Goal: Transaction & Acquisition: Purchase product/service

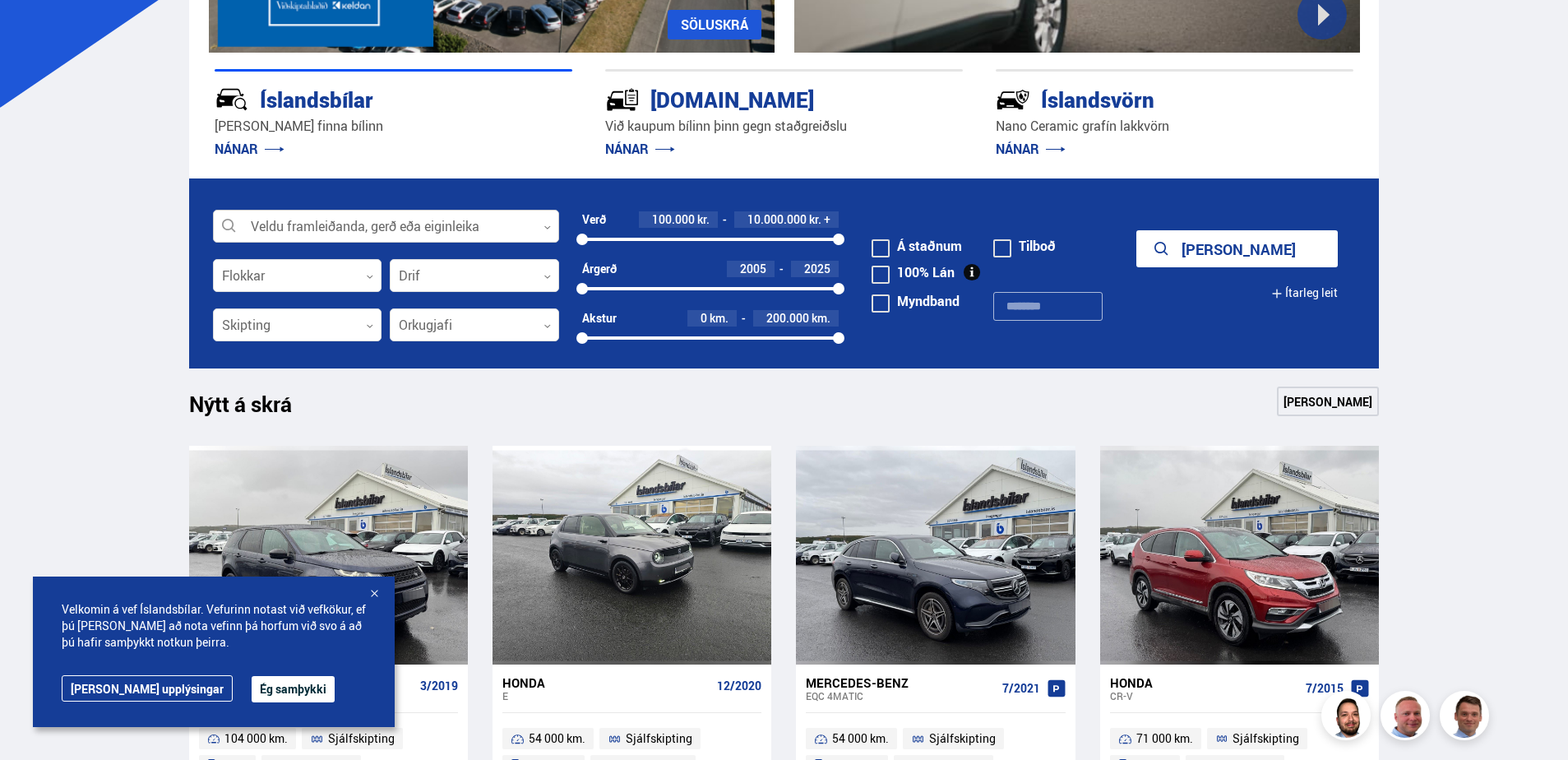
scroll to position [378, 0]
click at [324, 212] on div at bounding box center [386, 227] width 347 height 33
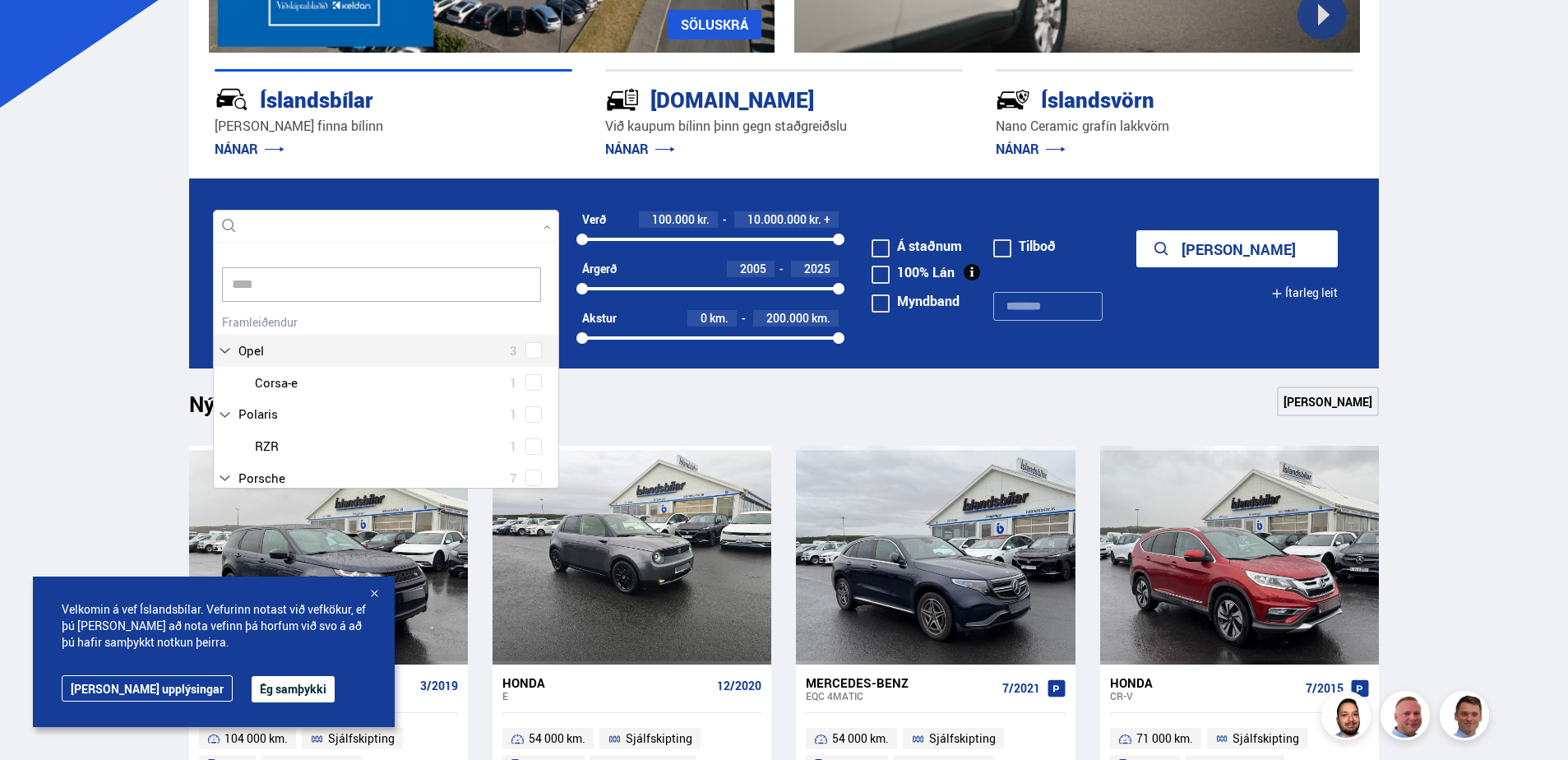
scroll to position [0, 0]
type input "*****"
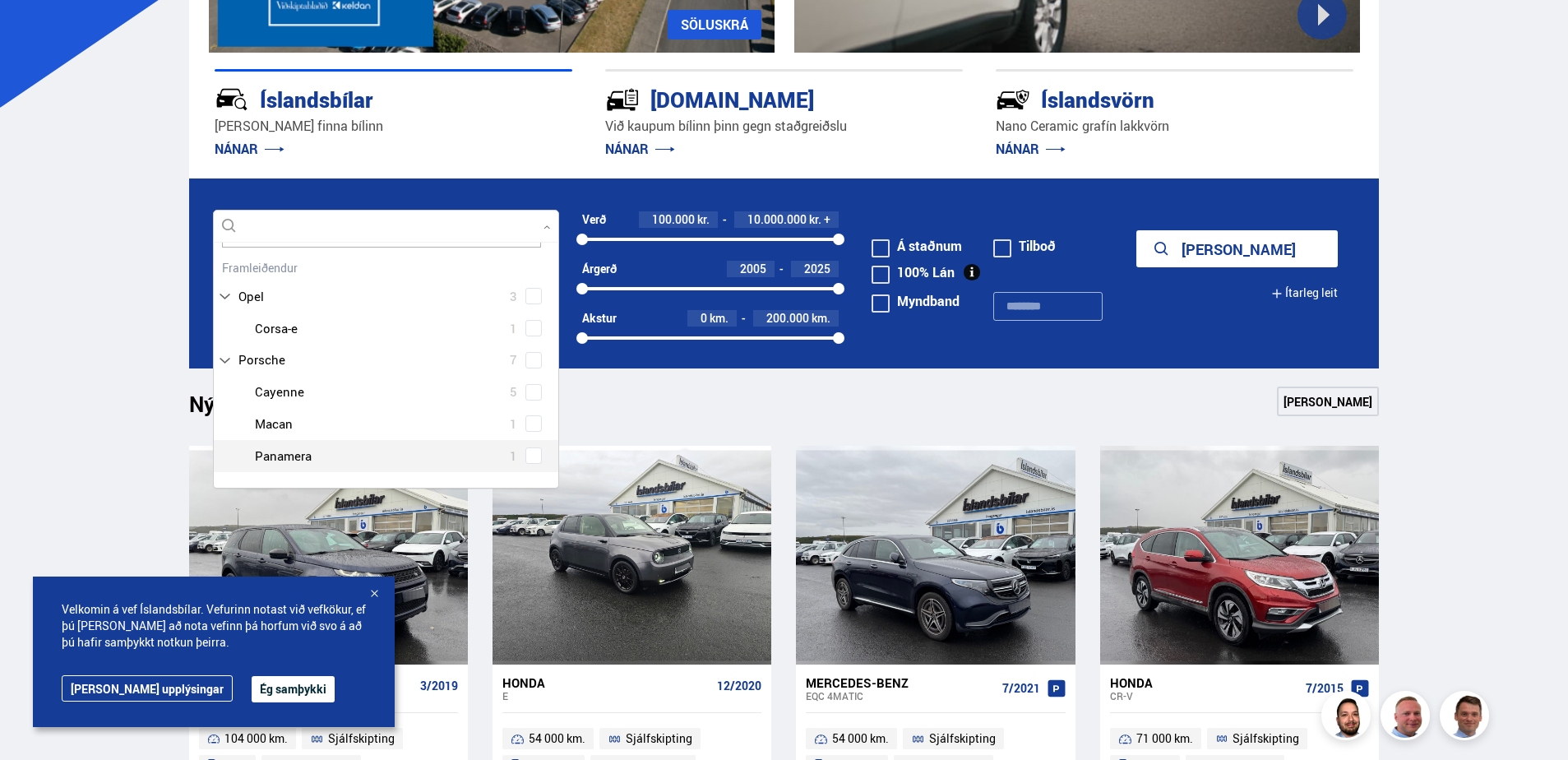
click at [271, 449] on div at bounding box center [402, 456] width 304 height 24
click at [530, 451] on span at bounding box center [533, 454] width 7 height 7
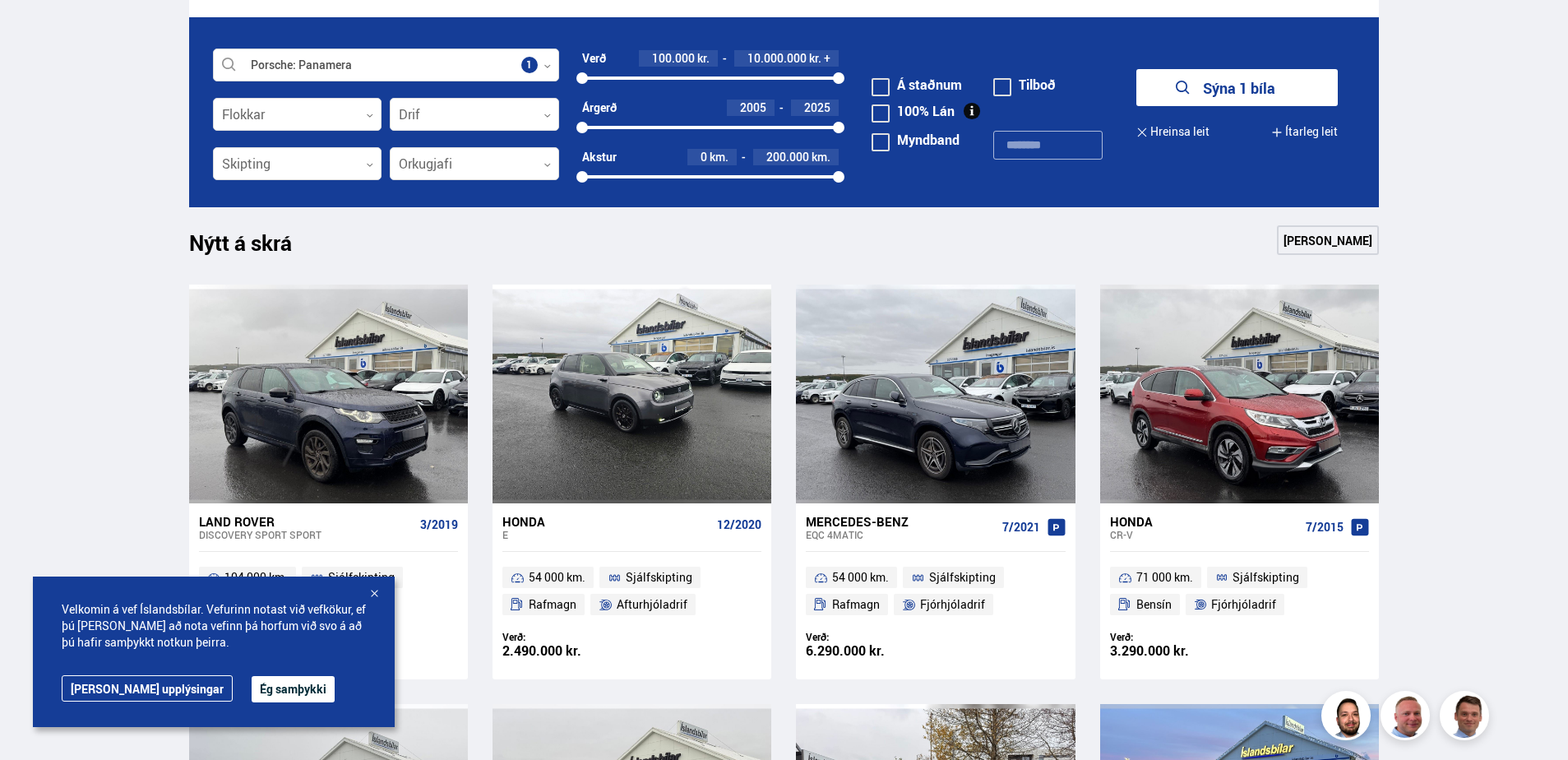
scroll to position [542, 0]
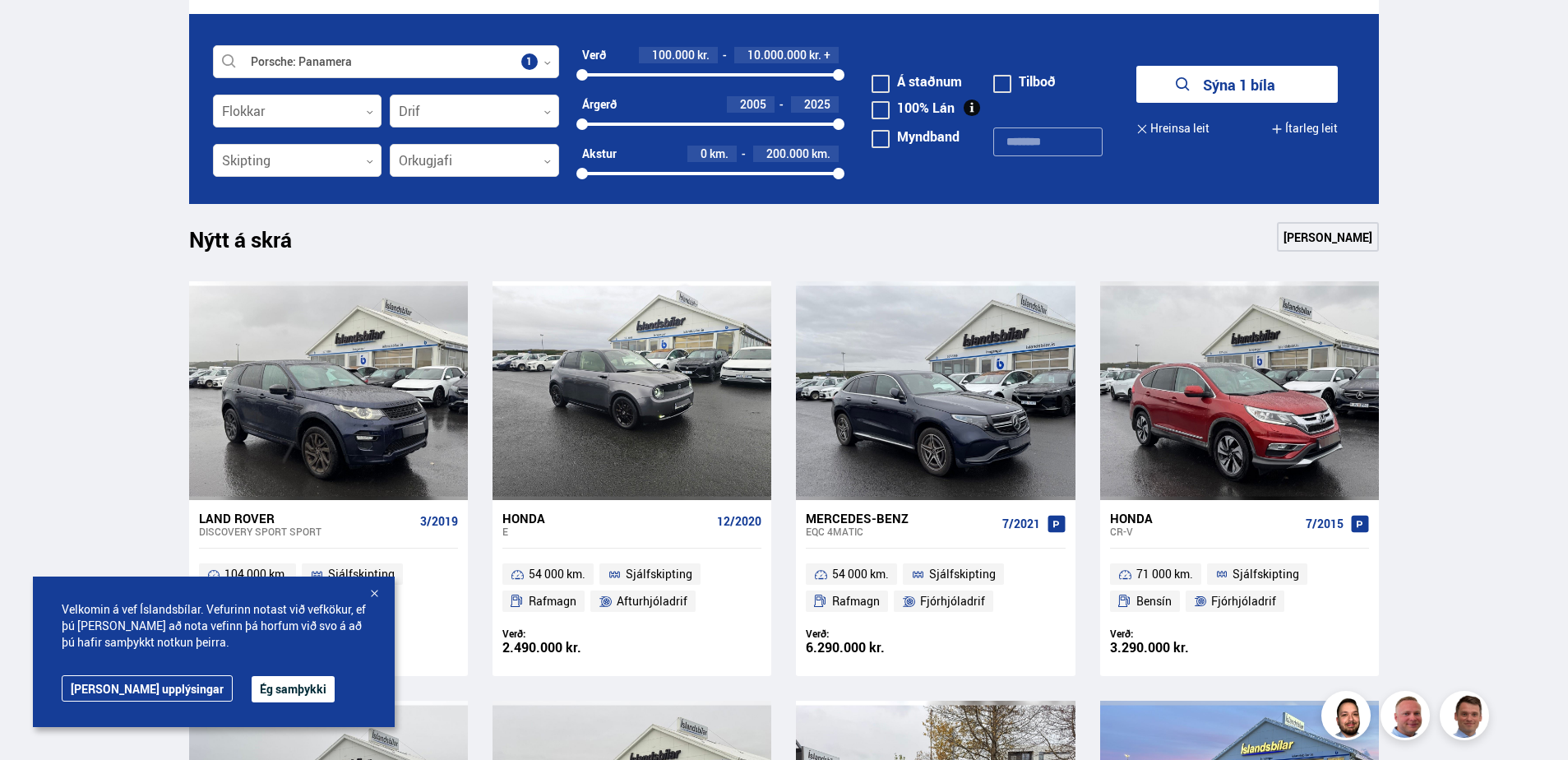
click at [365, 595] on div "Velkomin á vef Íslandsbílar. Vefurinn notast við vefkökur, ef þú [PERSON_NAME] …" at bounding box center [214, 651] width 362 height 151
click at [371, 590] on div at bounding box center [374, 594] width 16 height 16
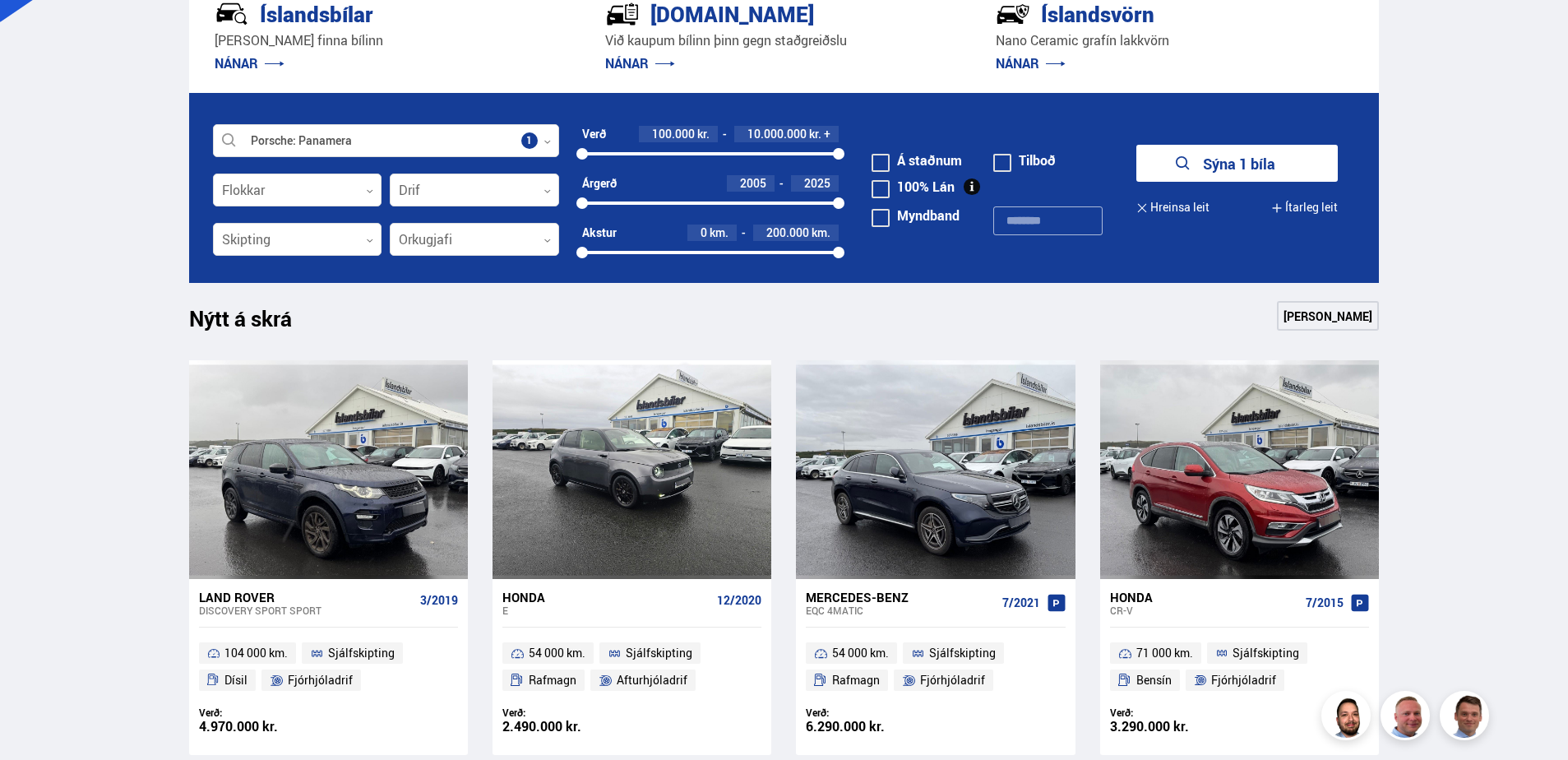
scroll to position [296, 0]
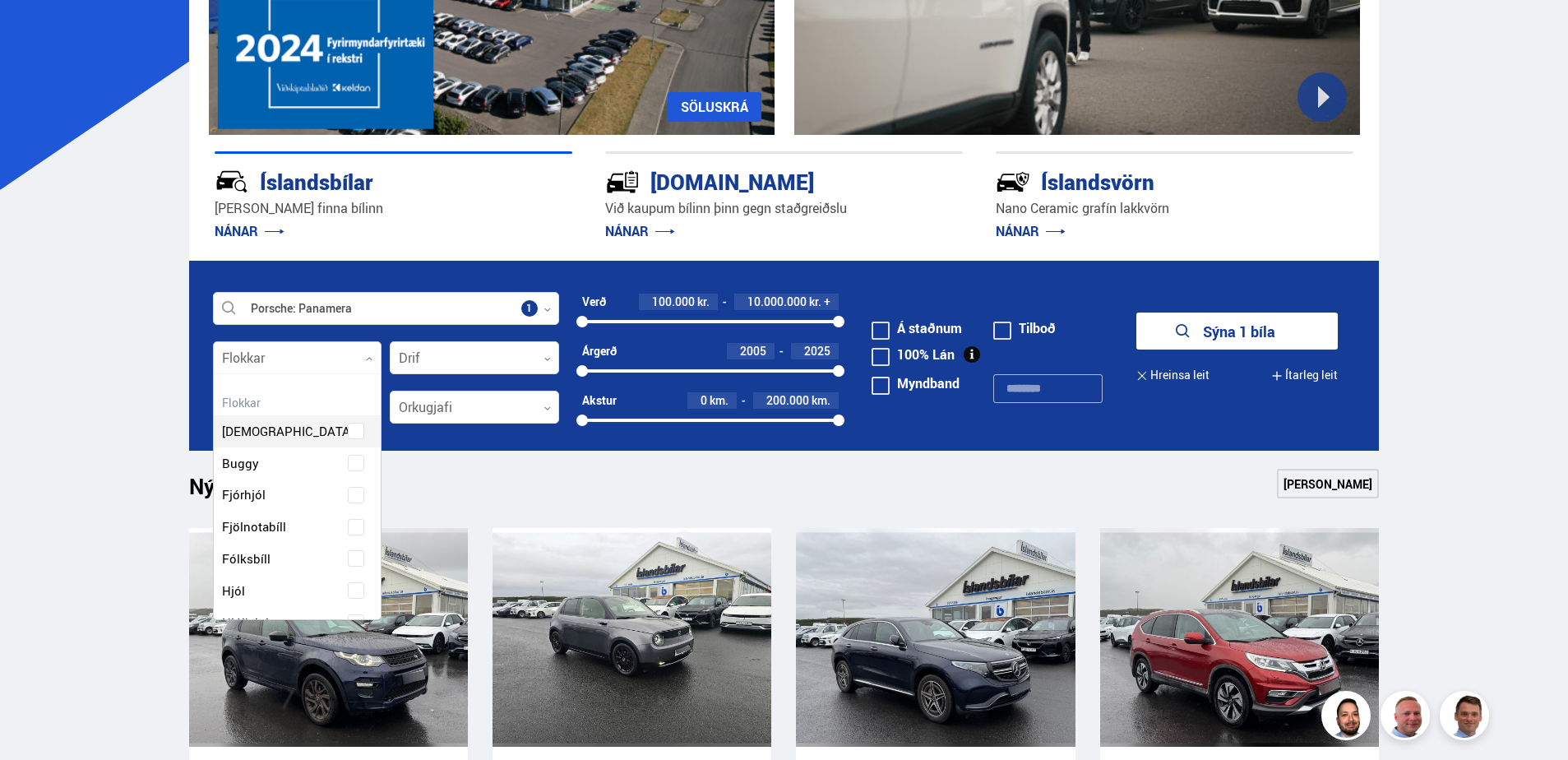
click at [325, 360] on div at bounding box center [298, 359] width 170 height 33
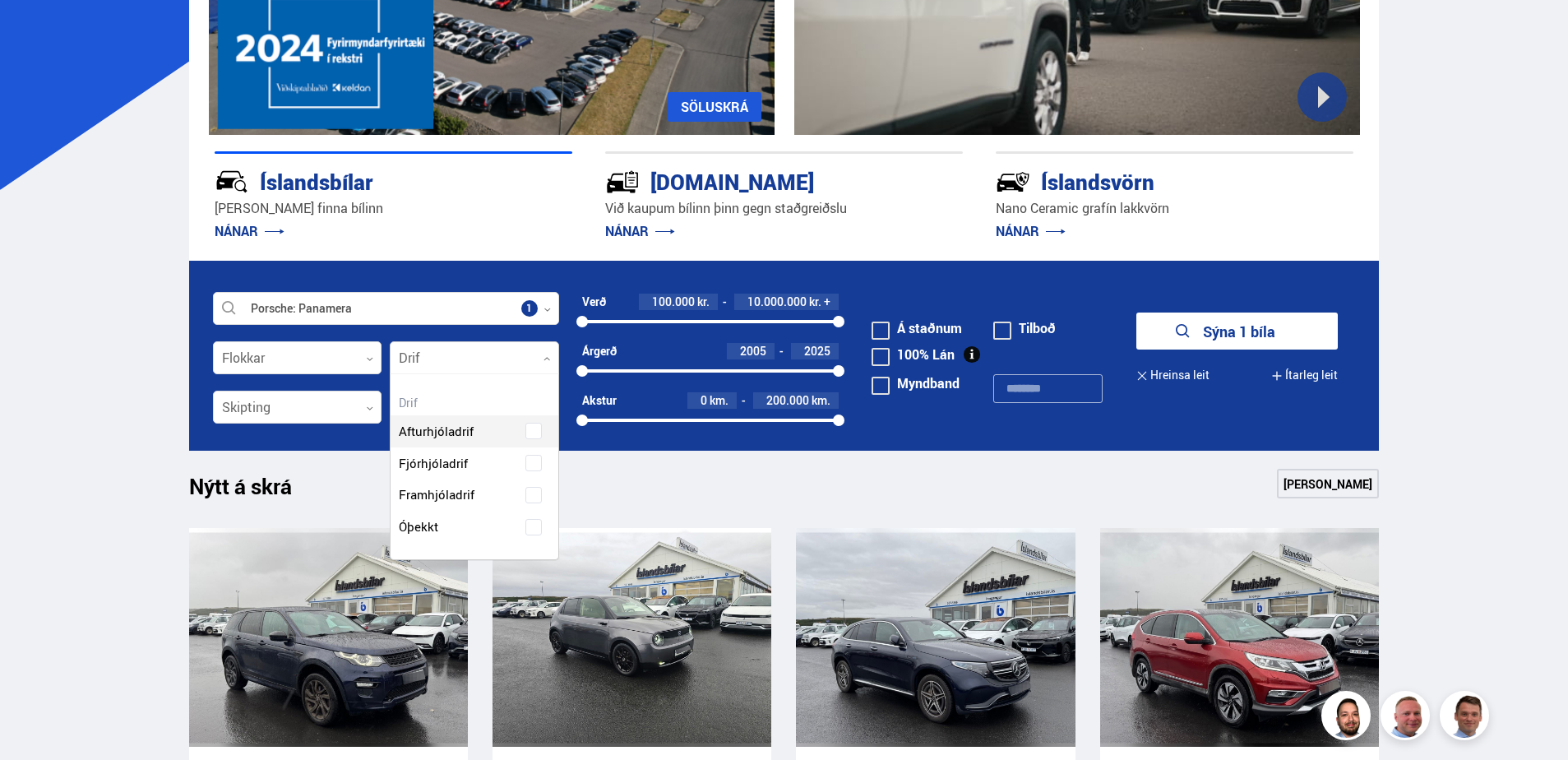
click at [462, 357] on div at bounding box center [474, 359] width 170 height 33
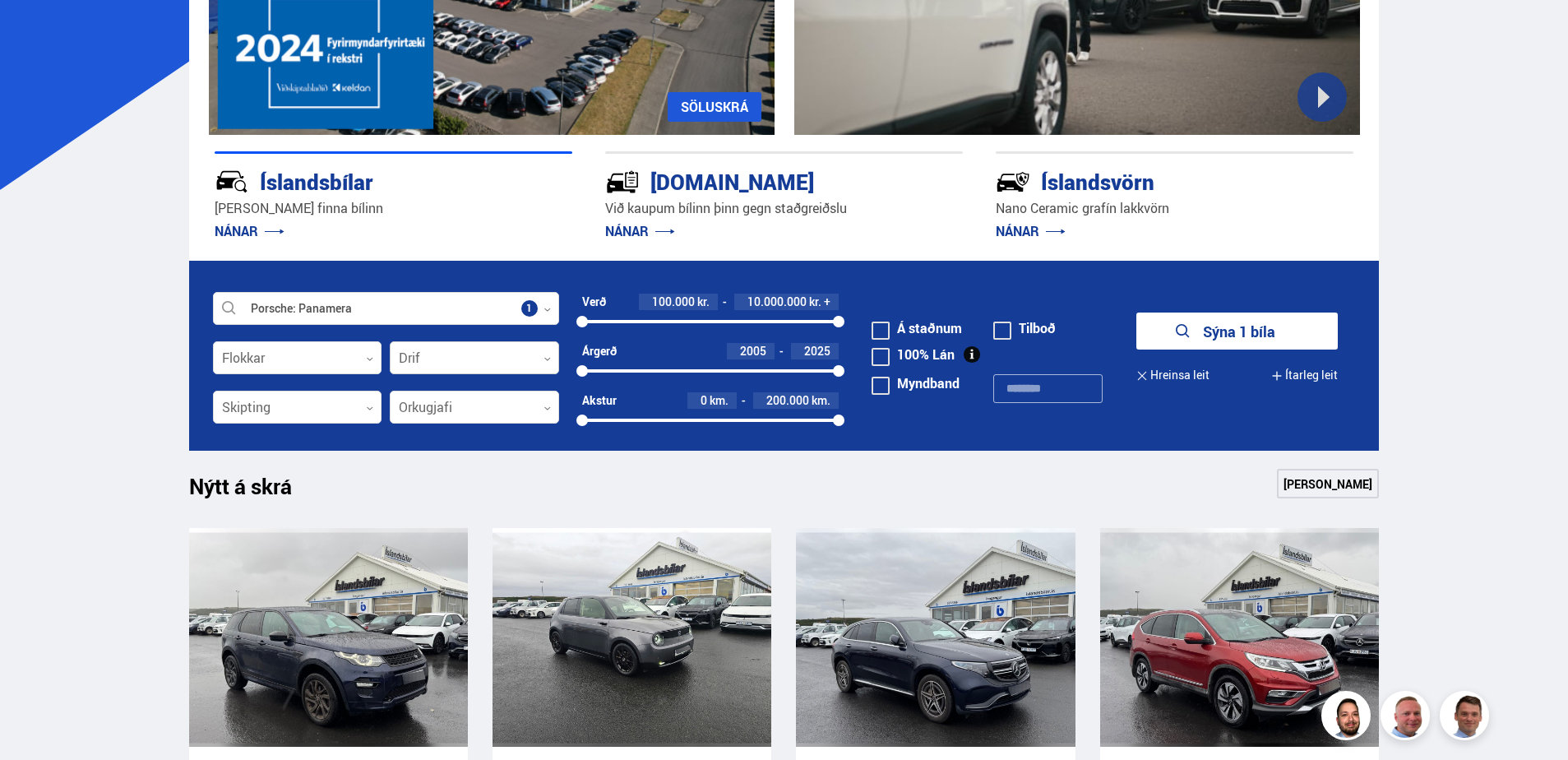
click at [462, 357] on div at bounding box center [474, 359] width 170 height 33
click at [1178, 334] on icon "submit" at bounding box center [1183, 331] width 14 height 14
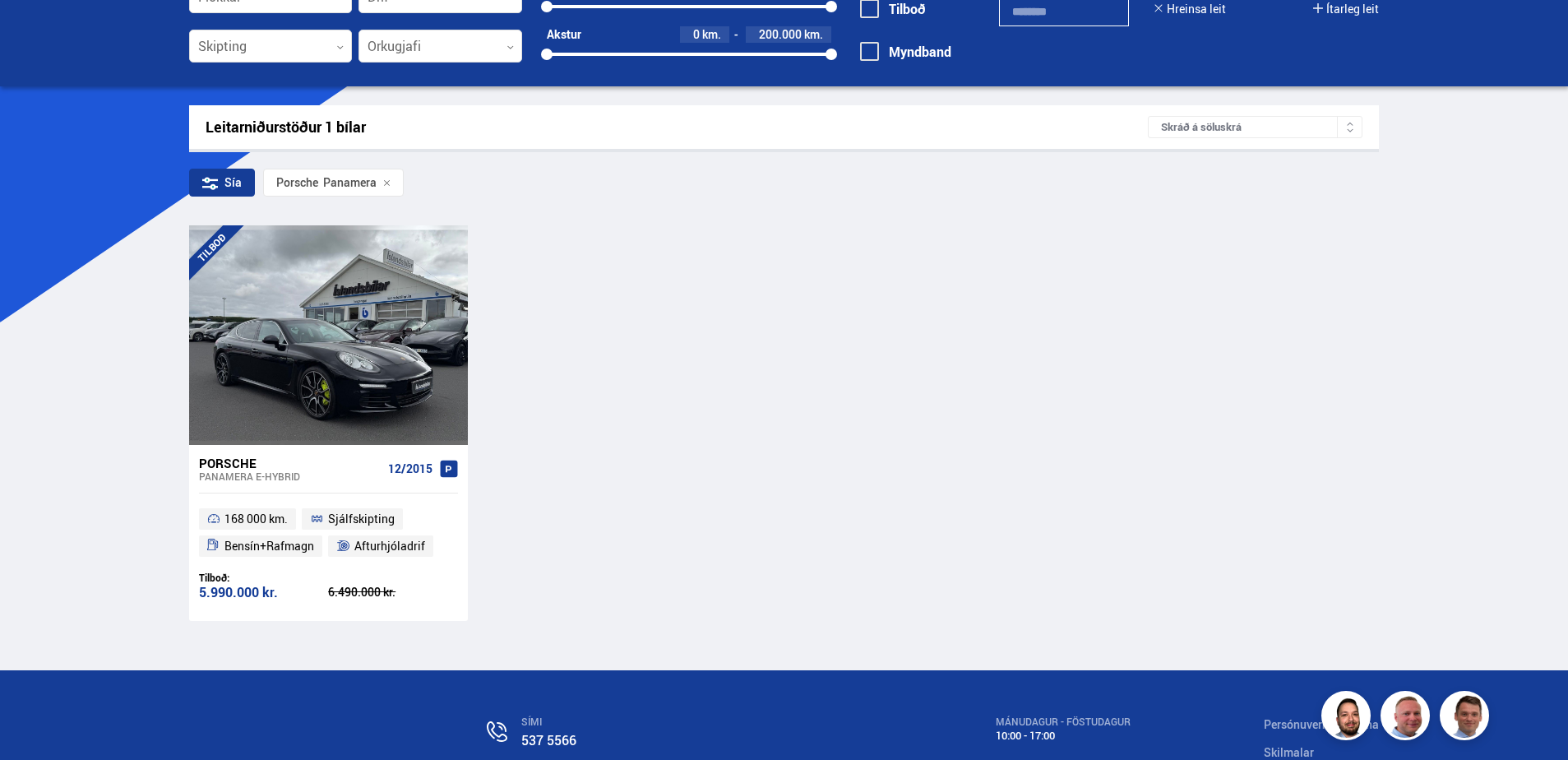
scroll to position [165, 0]
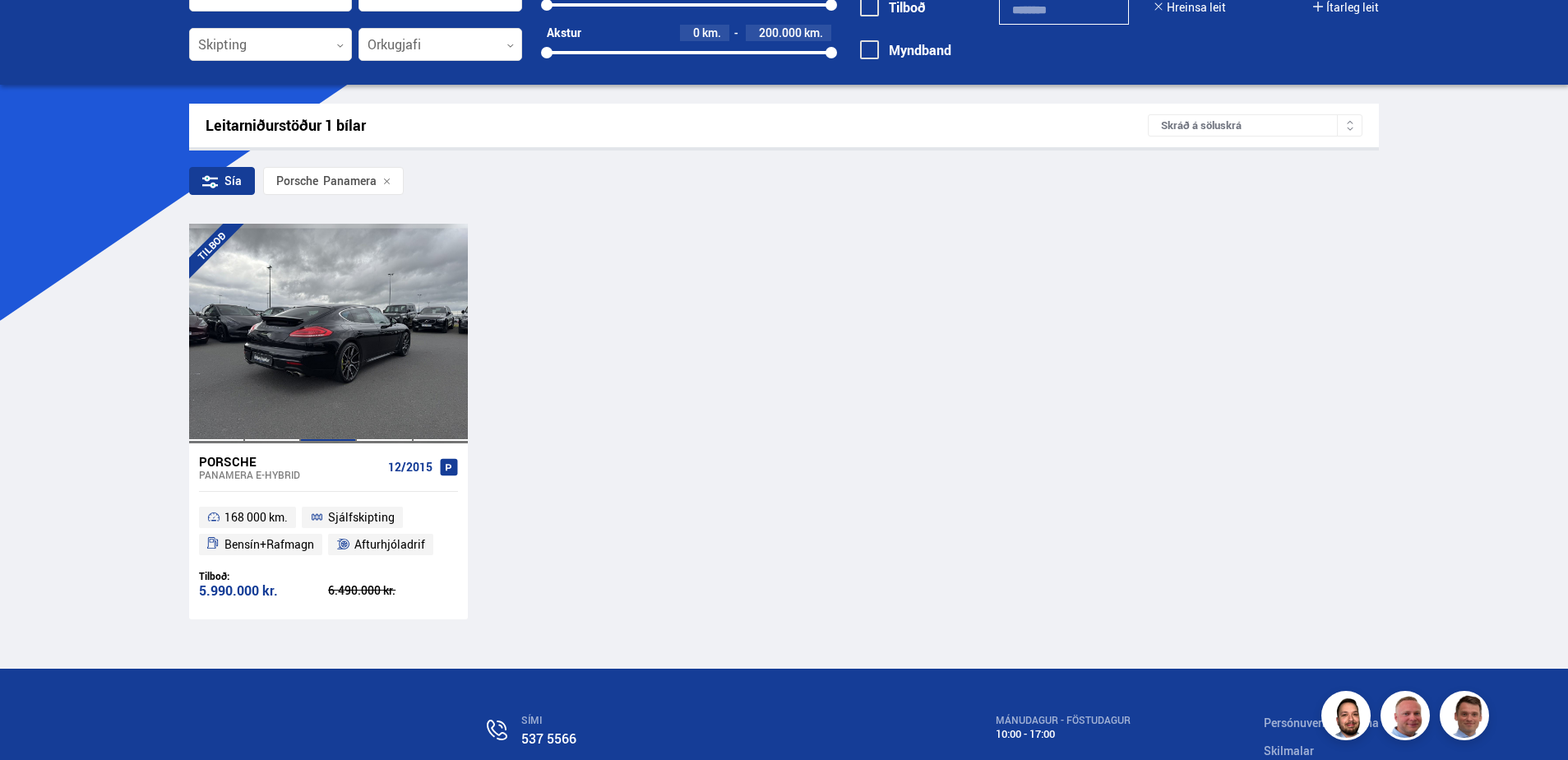
click at [340, 332] on div at bounding box center [329, 333] width 56 height 219
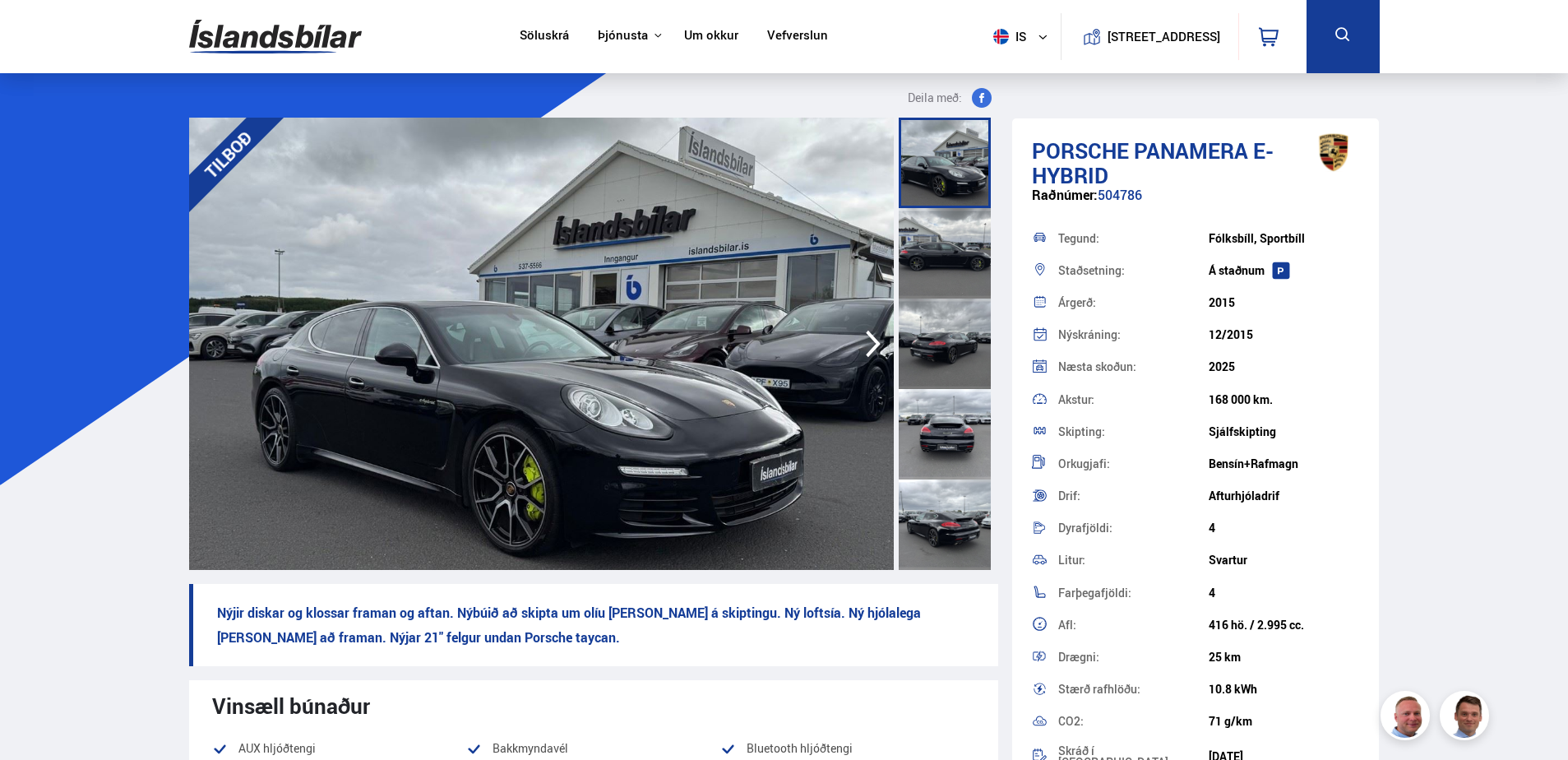
click at [554, 375] on img at bounding box center [541, 344] width 705 height 452
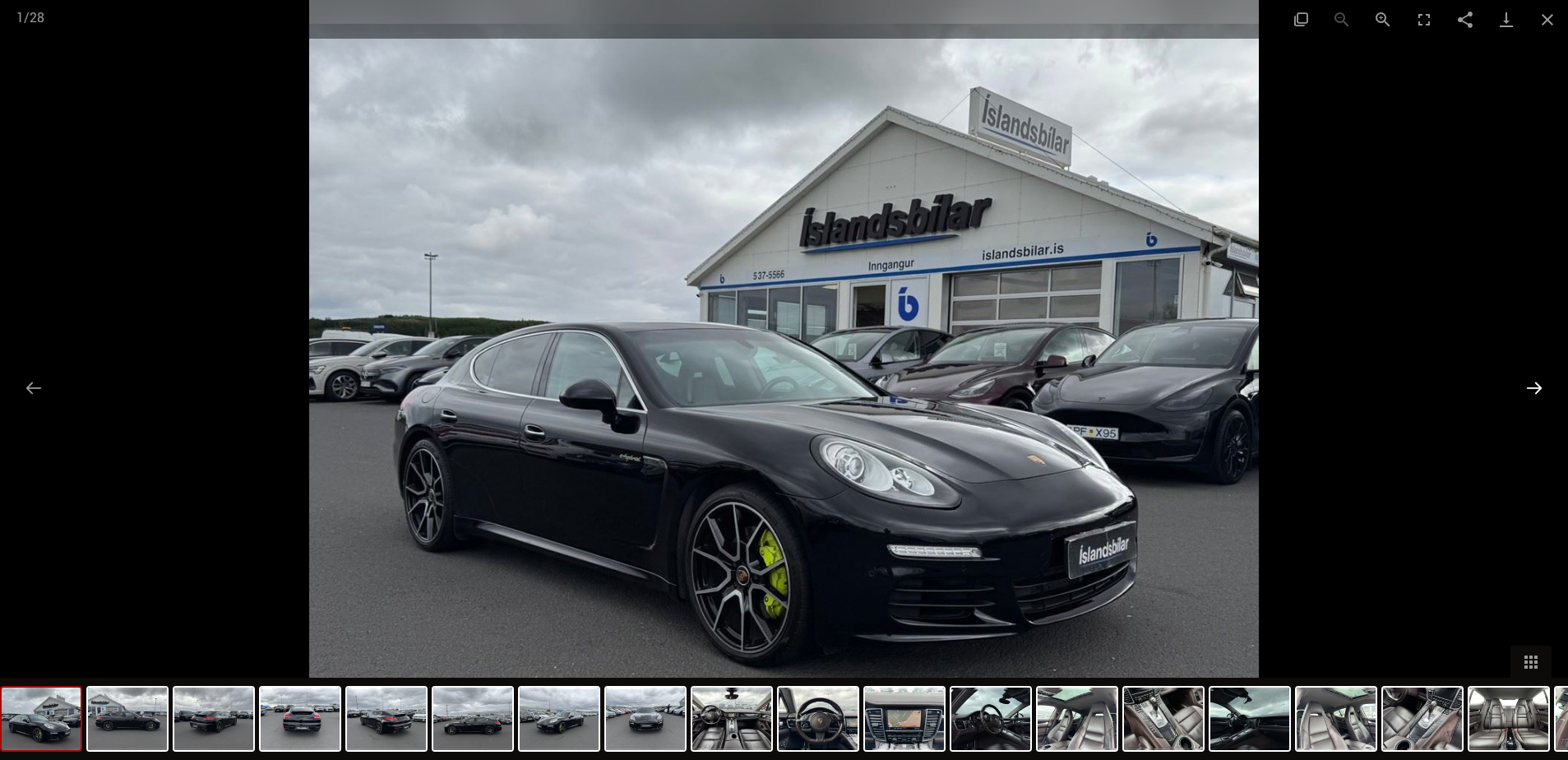
scroll to position [165, 0]
click at [1532, 388] on button "Next slide" at bounding box center [1534, 387] width 35 height 32
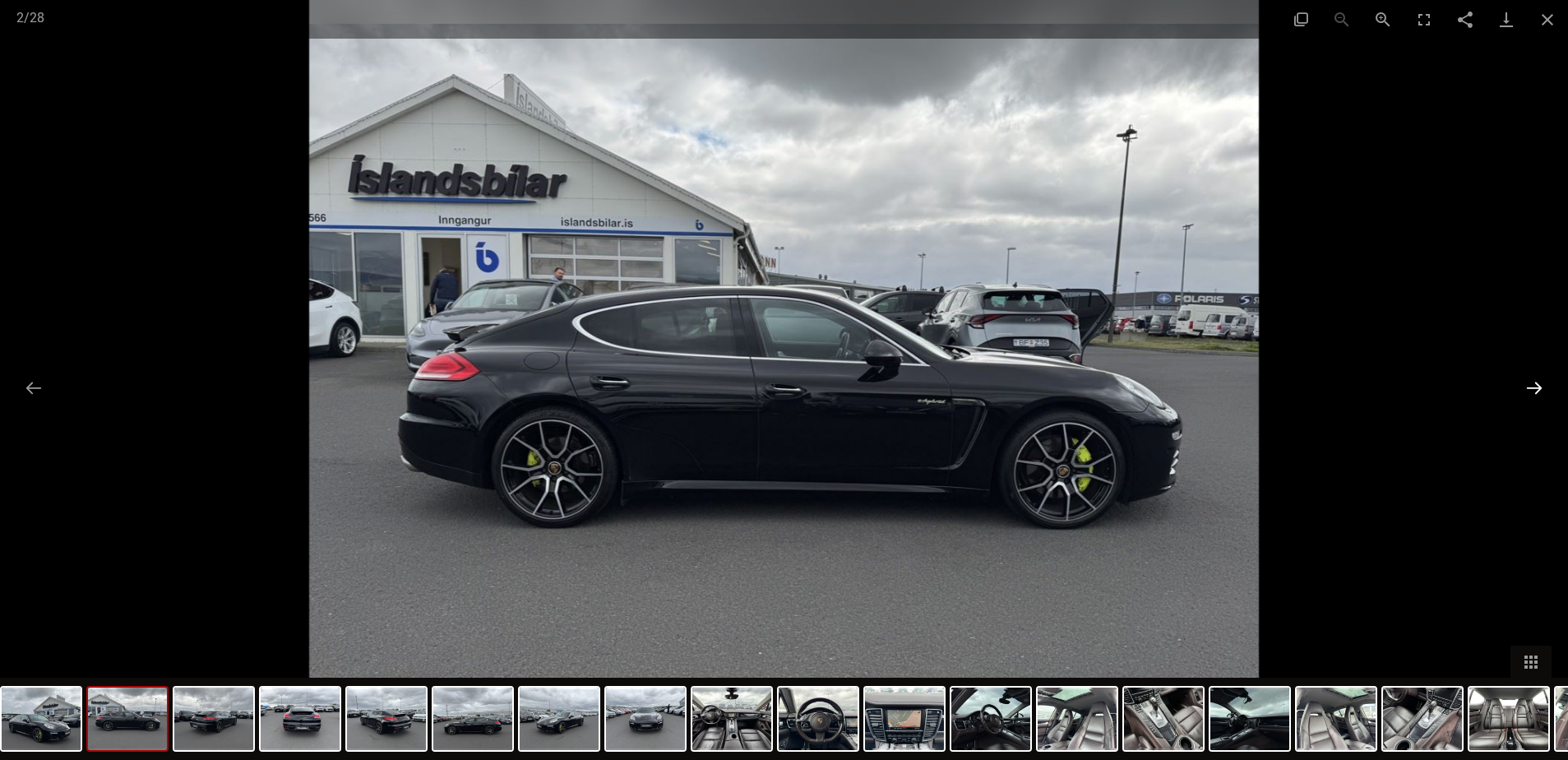
click at [1532, 388] on button "Next slide" at bounding box center [1534, 387] width 35 height 32
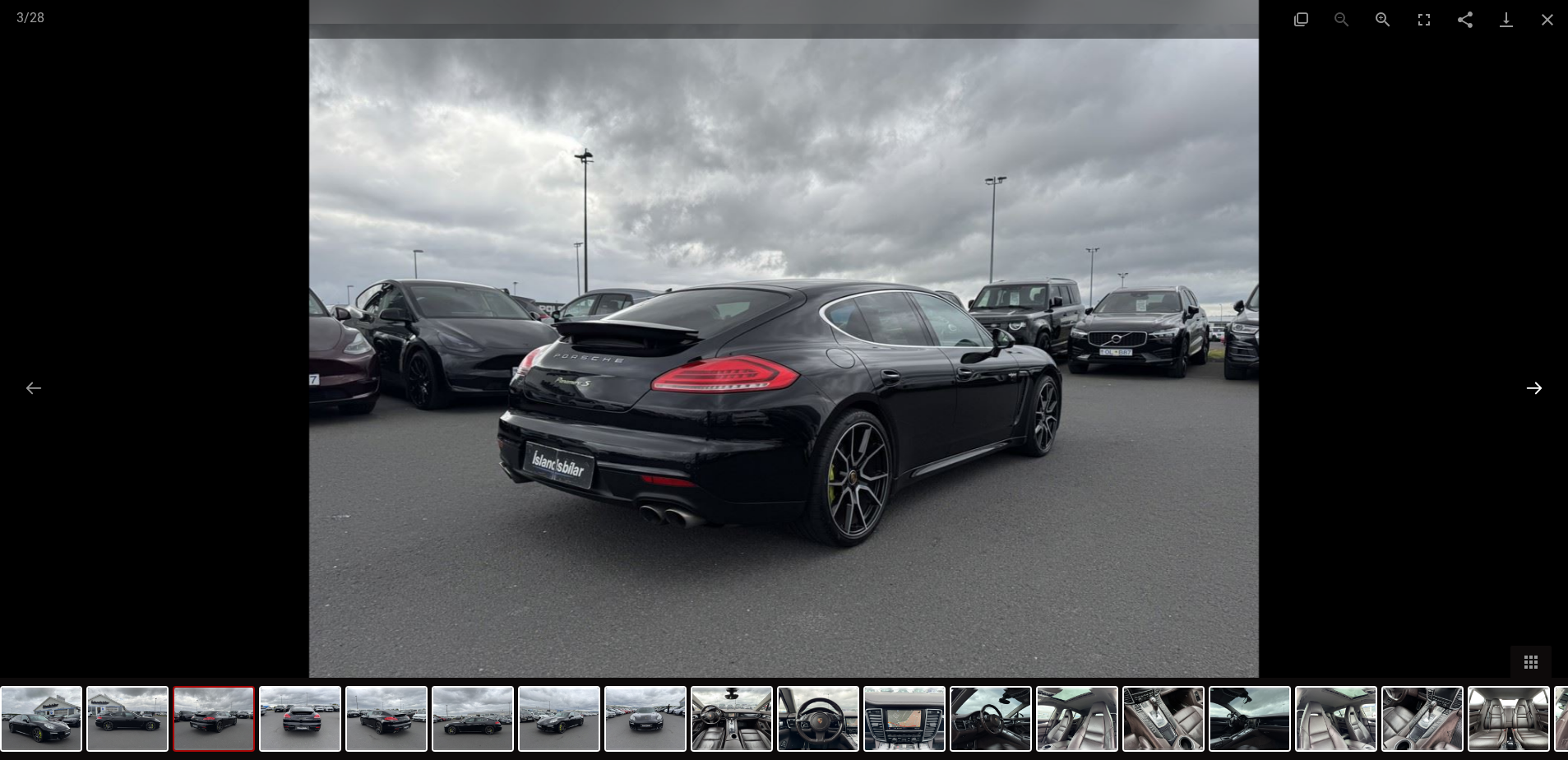
click at [1532, 388] on button "Next slide" at bounding box center [1534, 387] width 35 height 32
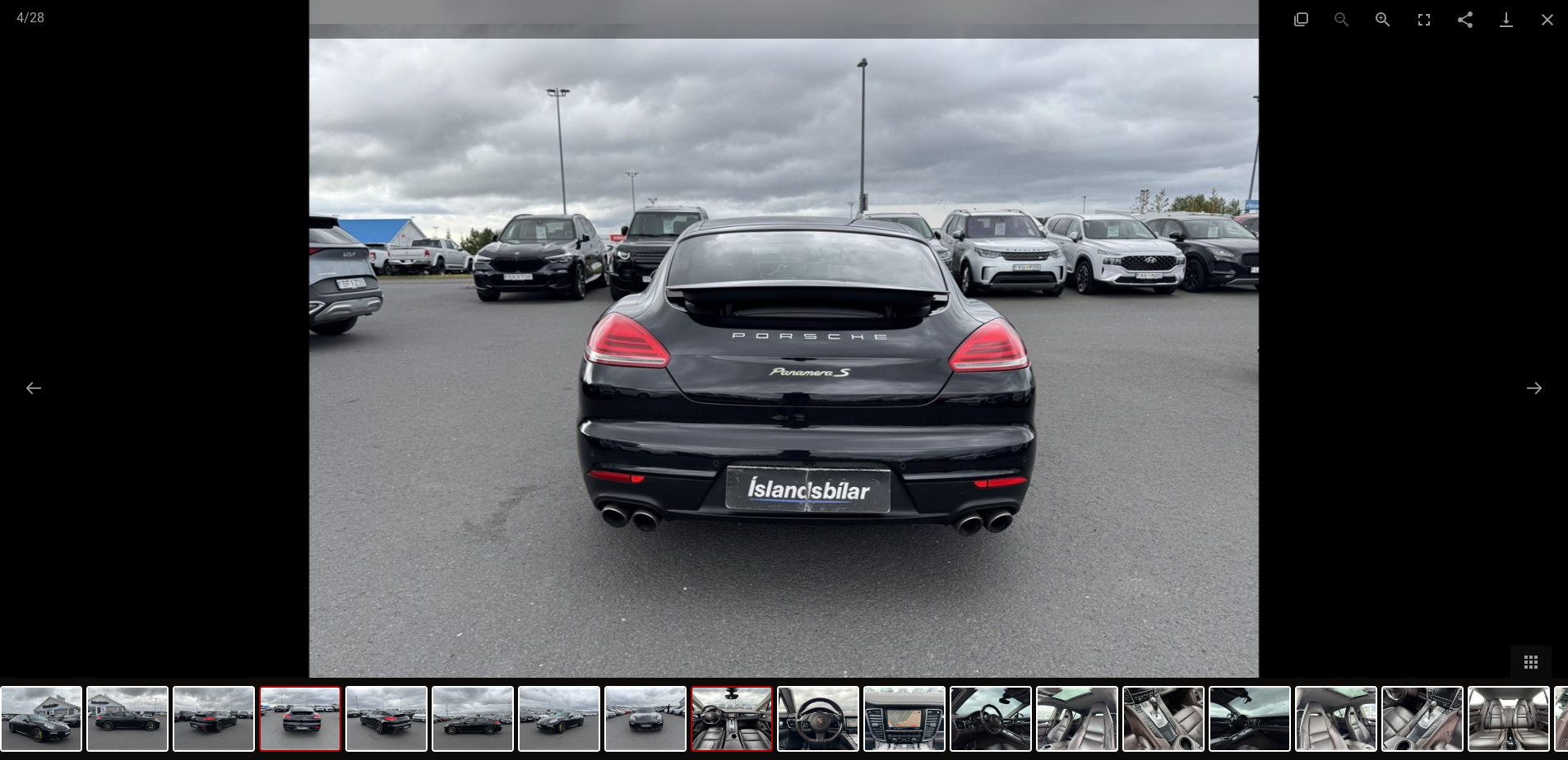
click at [758, 734] on img at bounding box center [731, 718] width 79 height 63
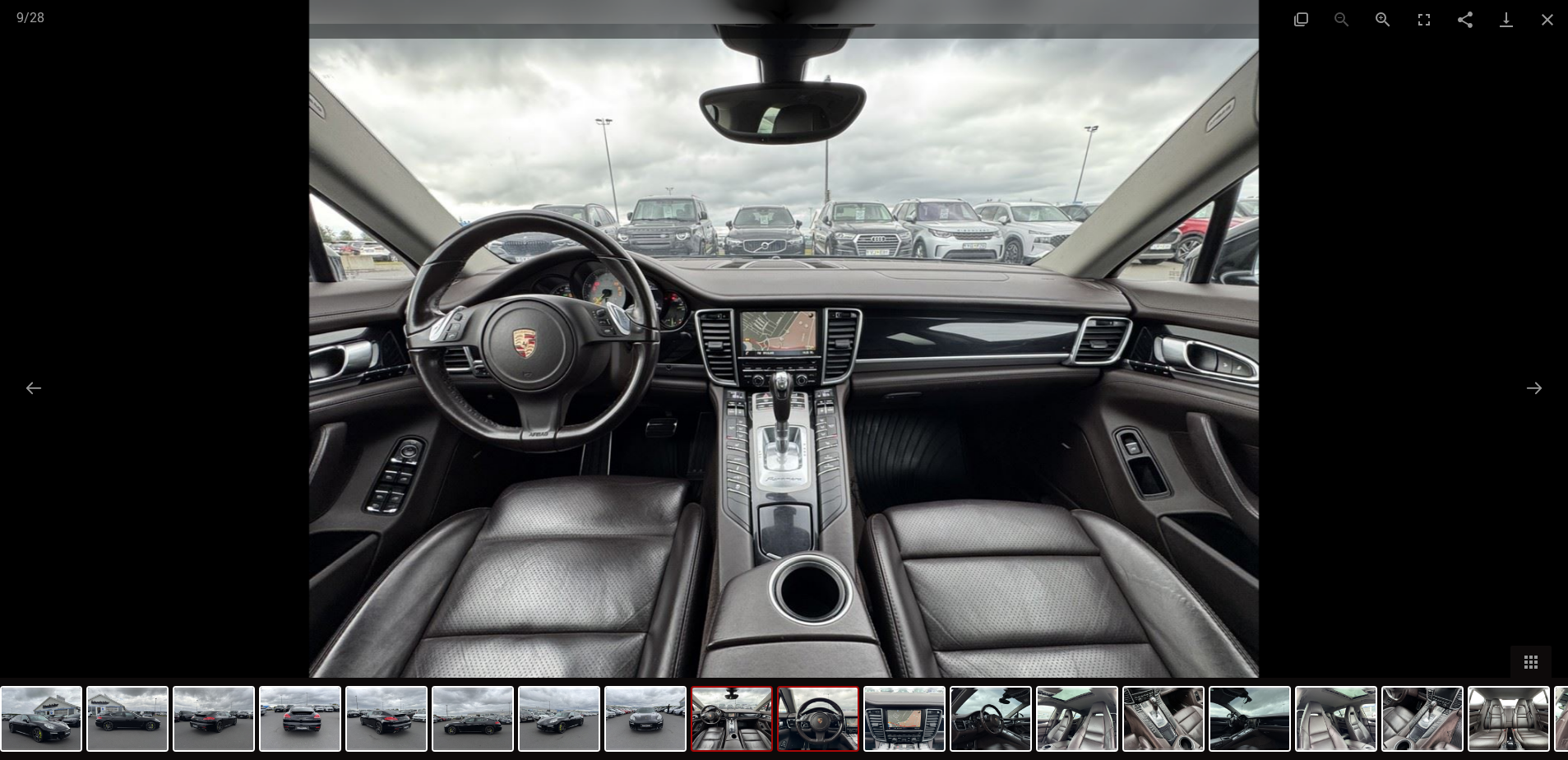
click at [804, 729] on img at bounding box center [818, 718] width 79 height 63
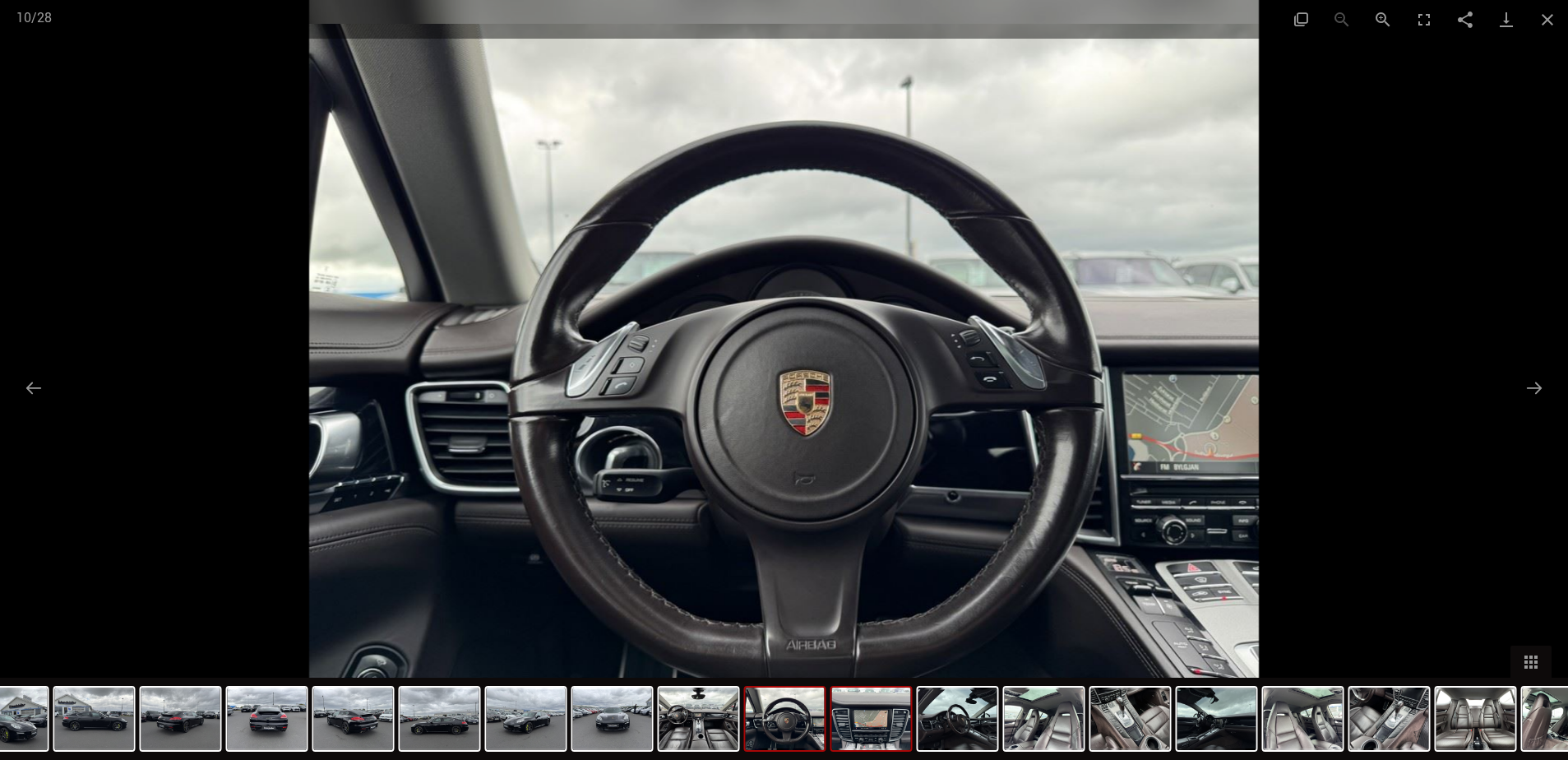
click at [872, 725] on img at bounding box center [871, 718] width 79 height 63
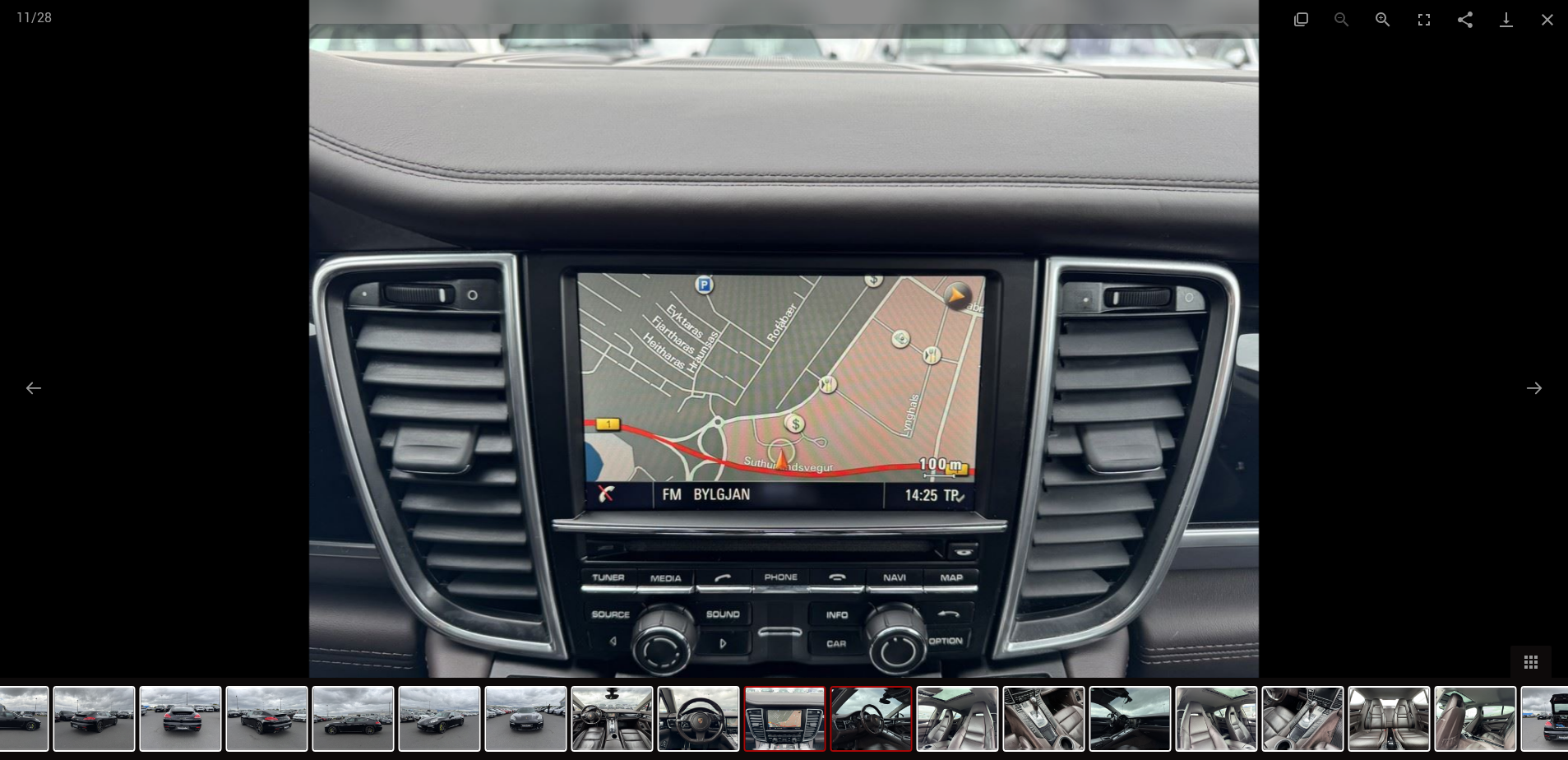
click at [898, 732] on img at bounding box center [871, 718] width 79 height 63
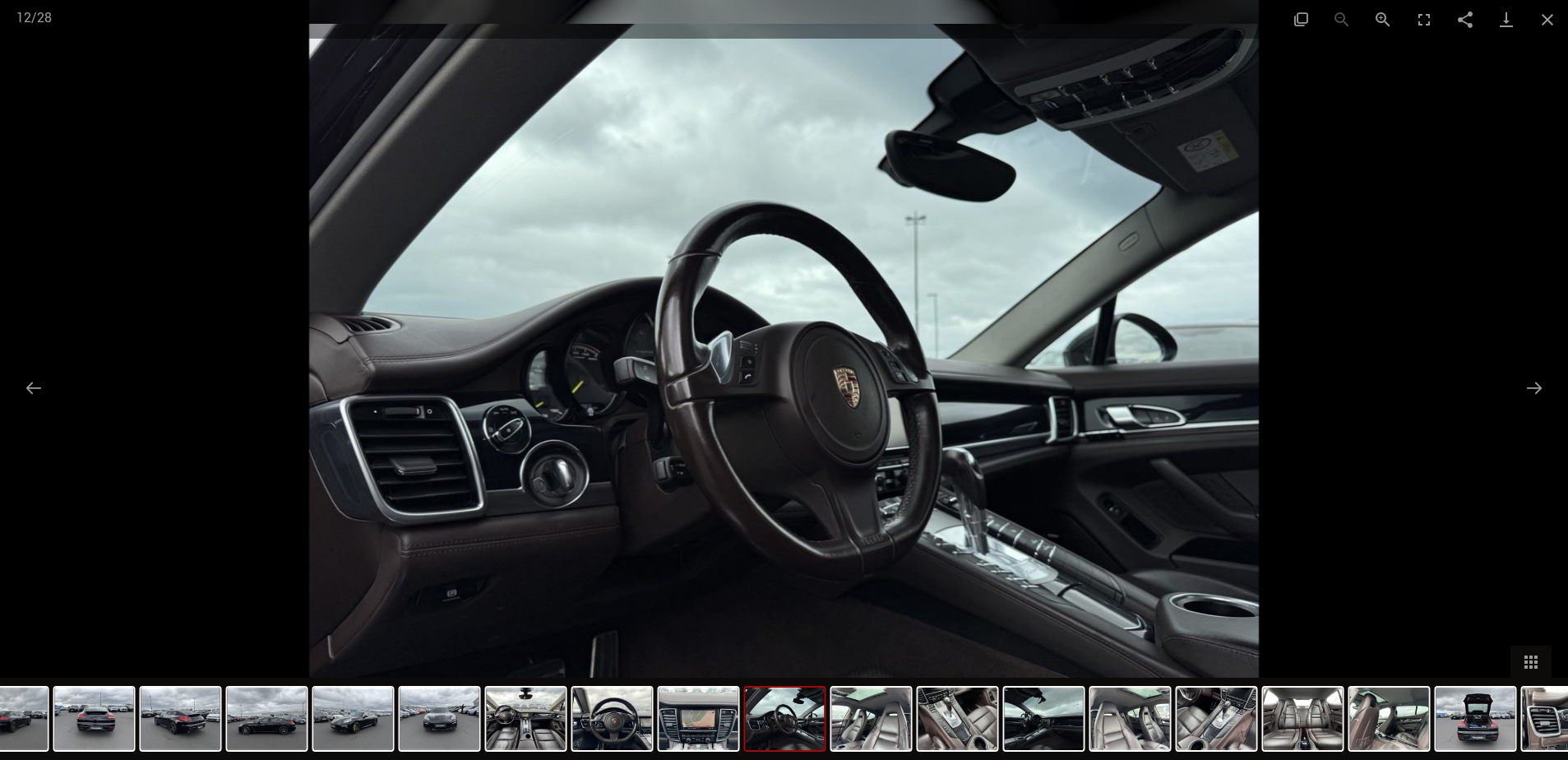
click at [898, 732] on img at bounding box center [871, 718] width 79 height 63
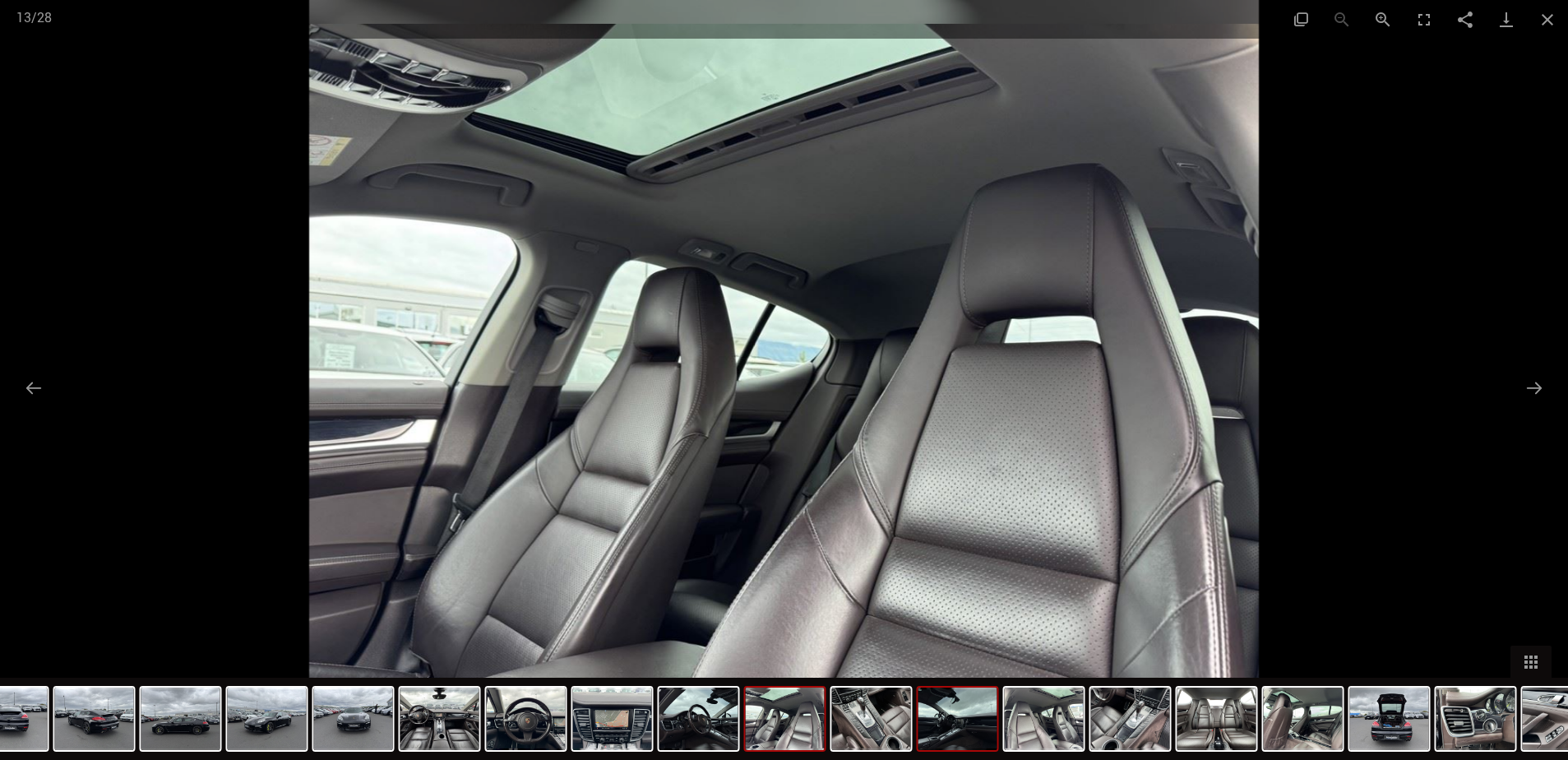
click at [937, 712] on img at bounding box center [958, 718] width 79 height 63
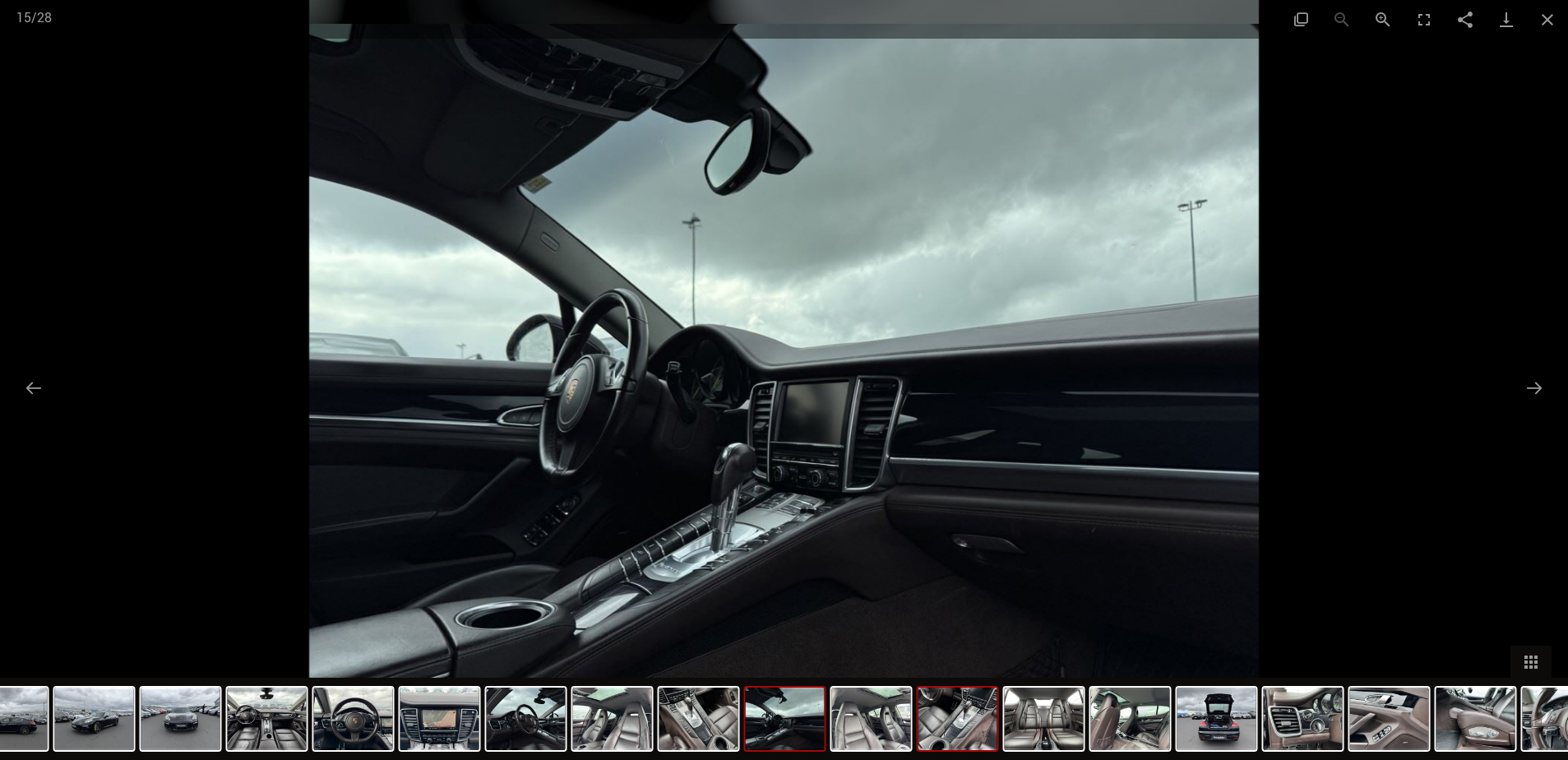
click at [961, 720] on img at bounding box center [958, 718] width 79 height 63
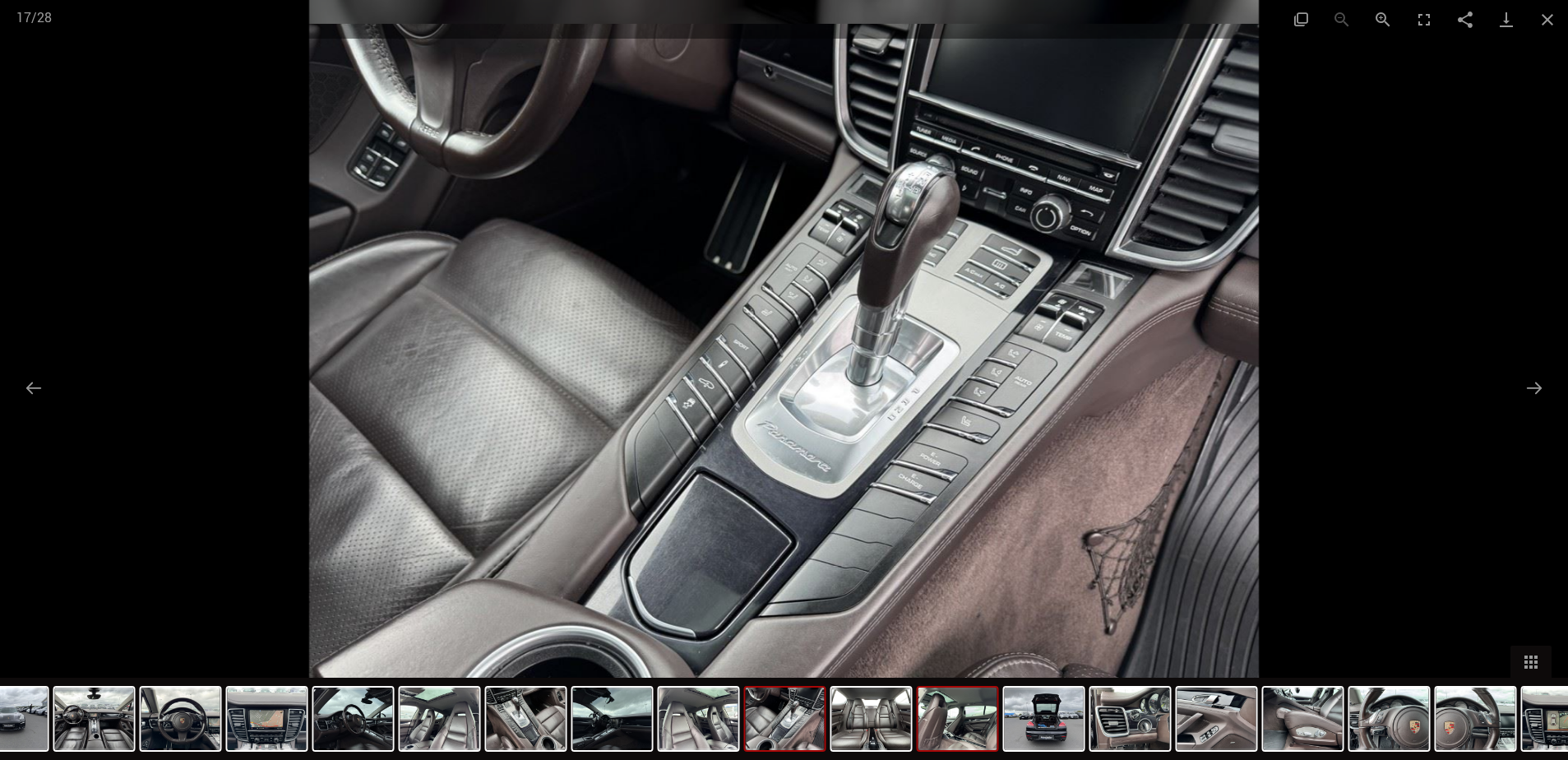
click at [962, 742] on img at bounding box center [958, 718] width 79 height 63
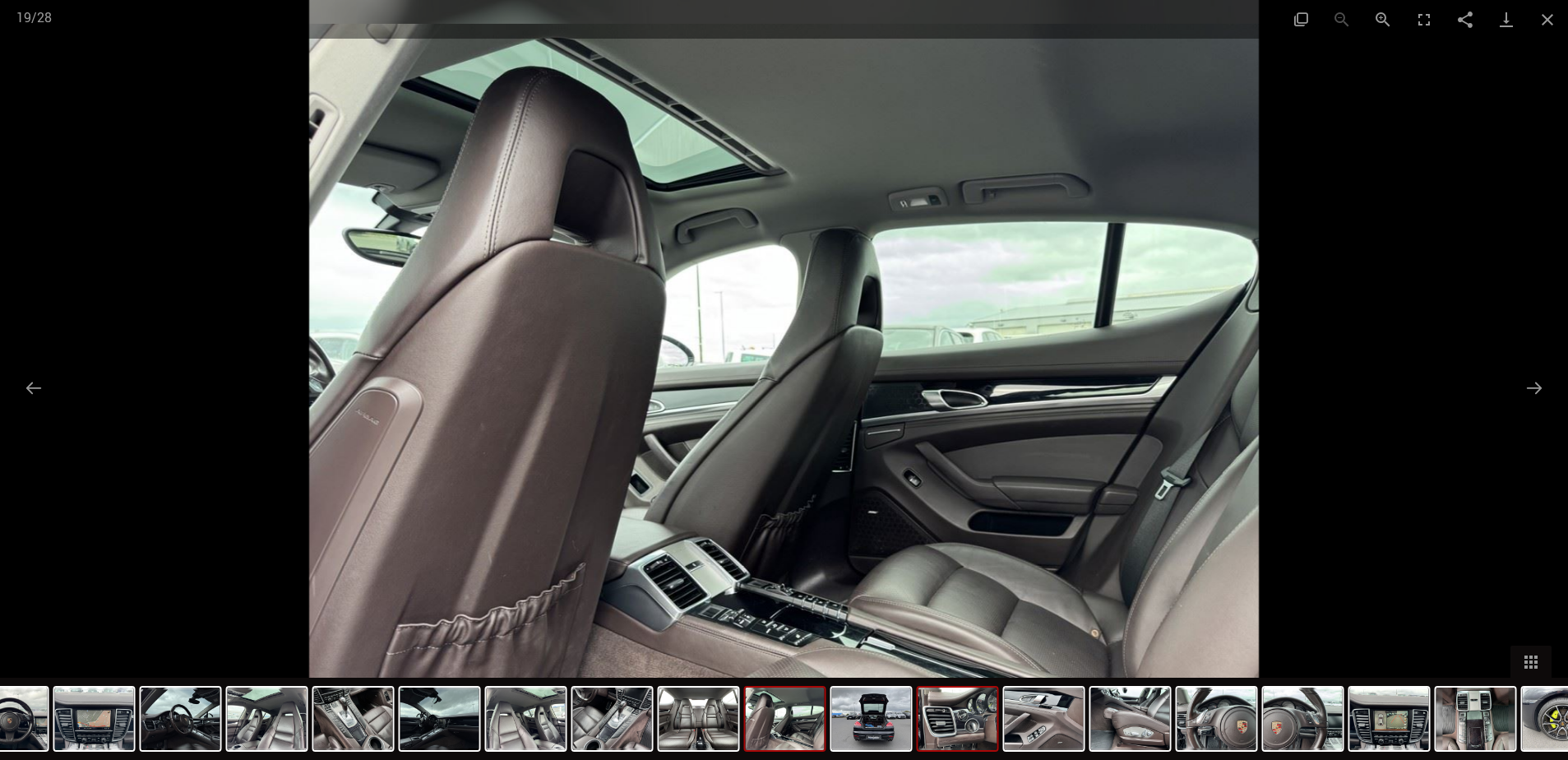
click at [970, 734] on img at bounding box center [958, 718] width 79 height 63
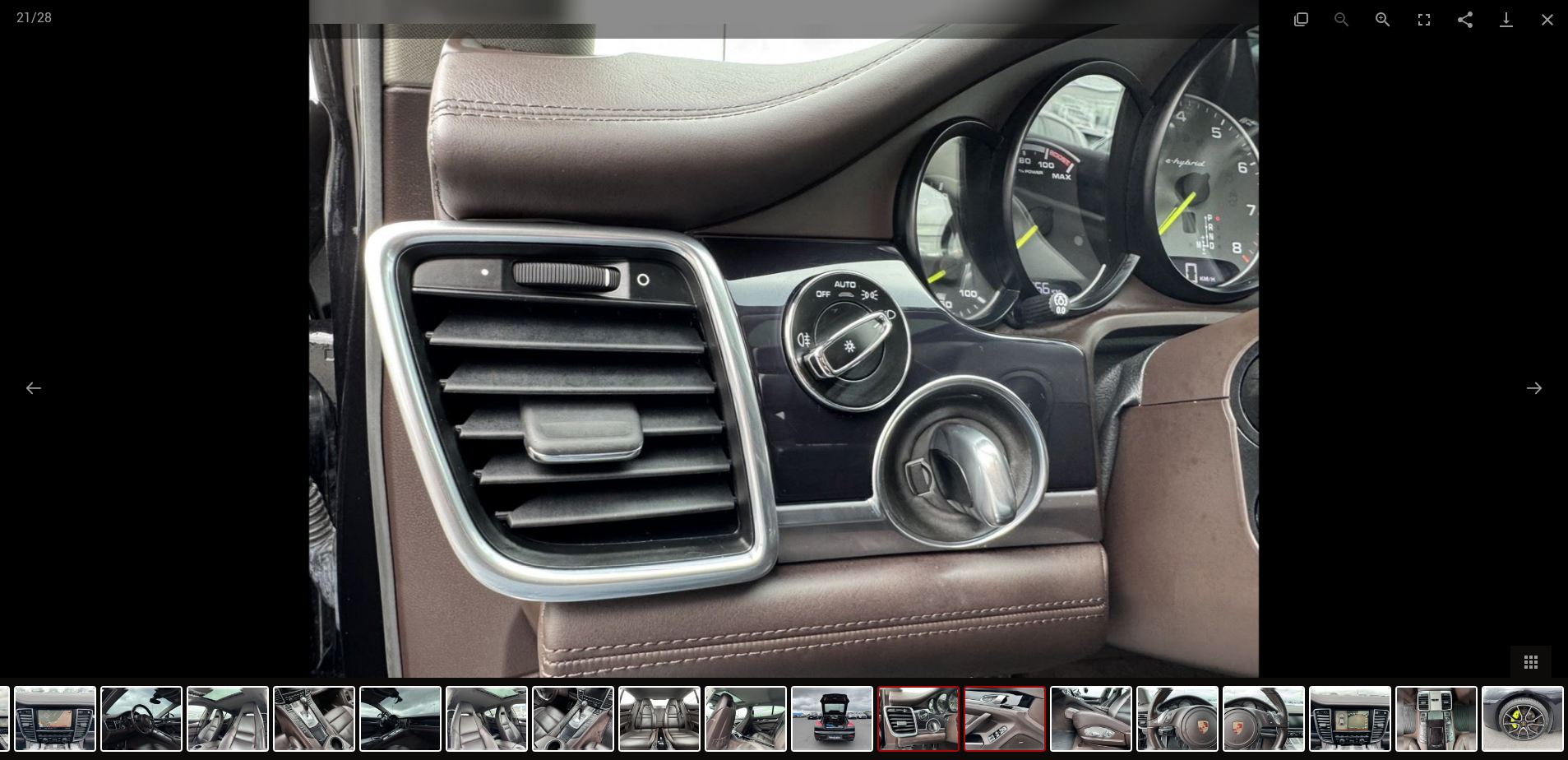
click at [991, 724] on img at bounding box center [1005, 718] width 79 height 63
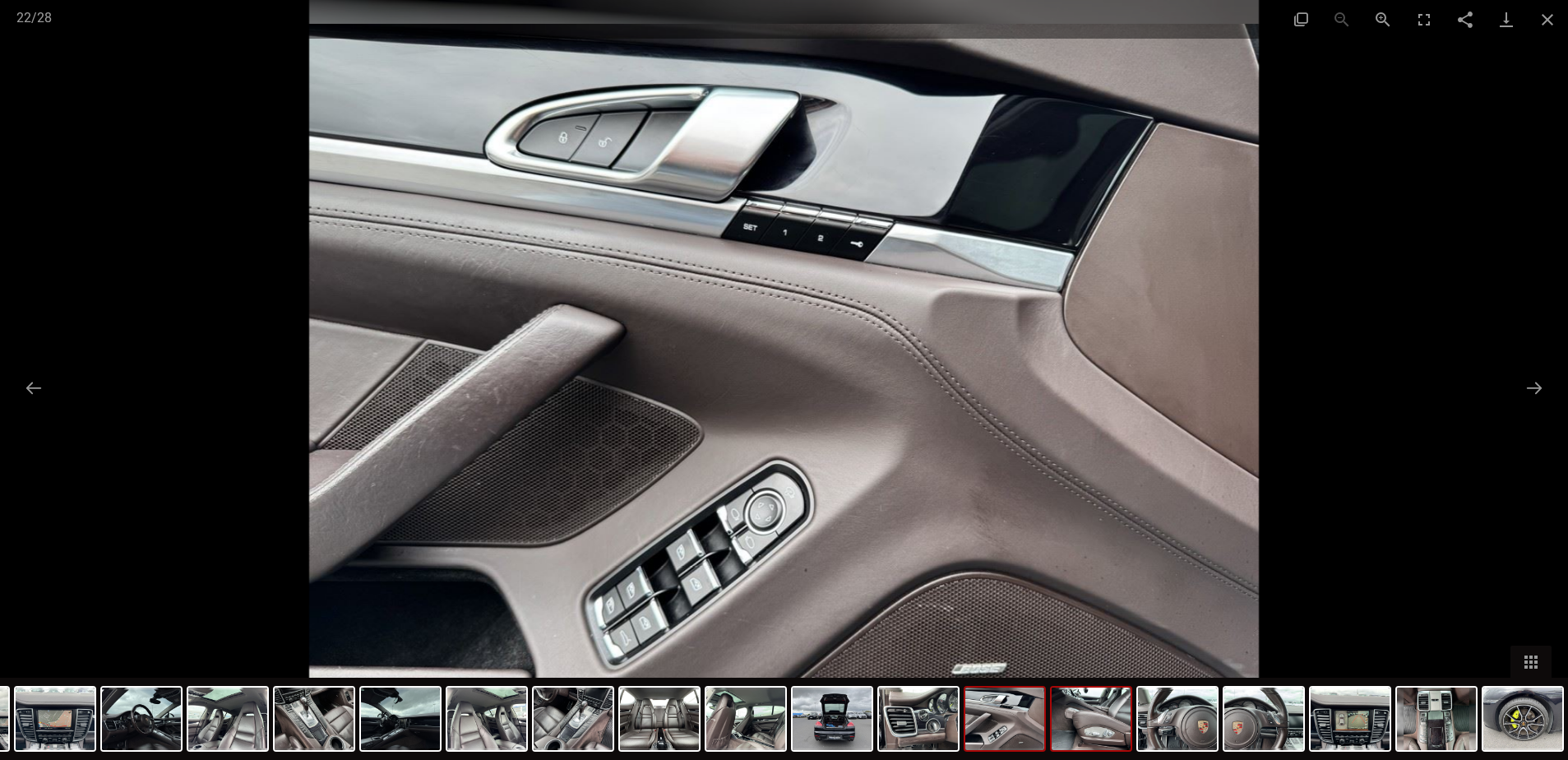
click at [1085, 724] on img at bounding box center [1091, 718] width 79 height 63
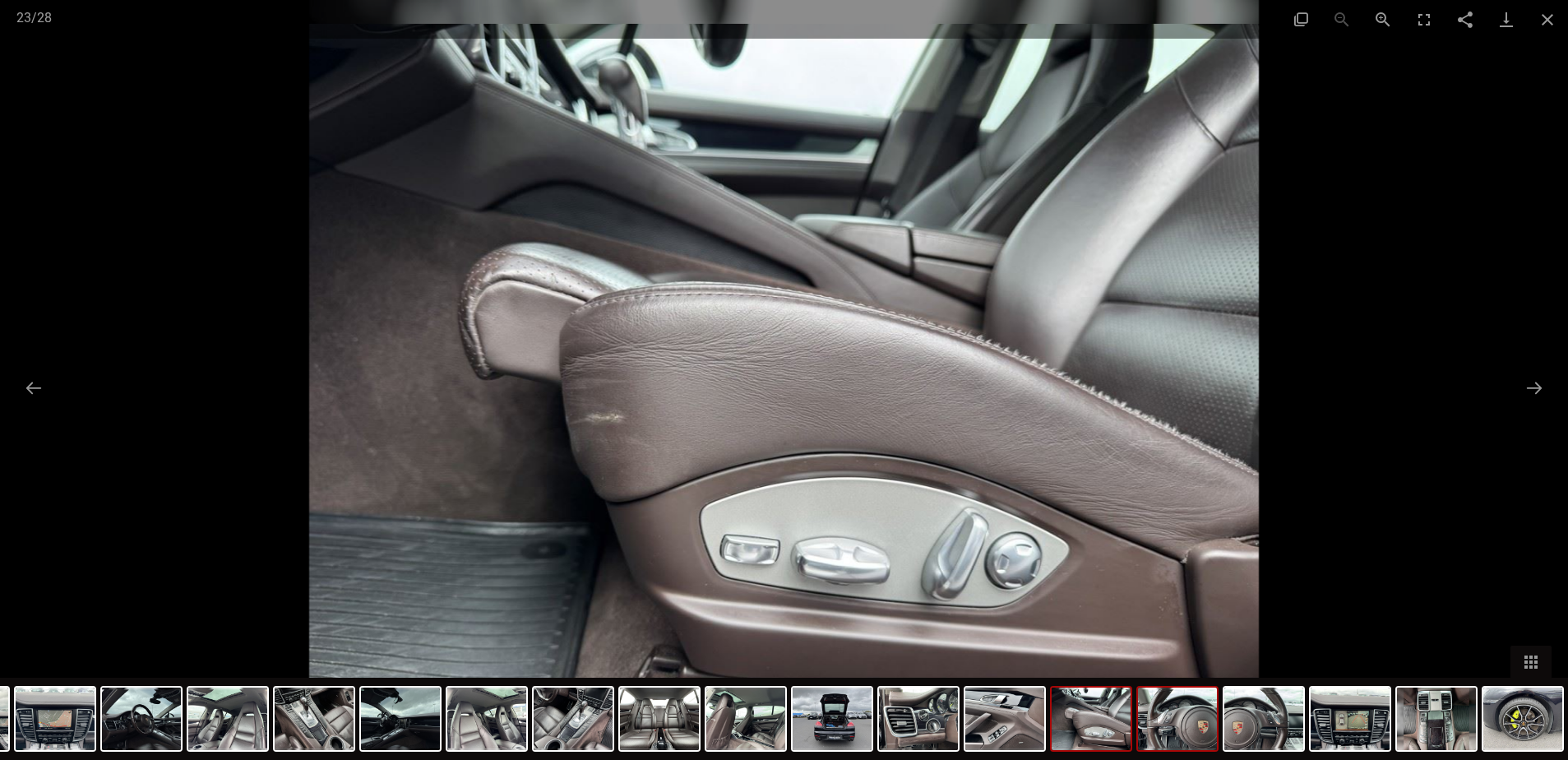
click at [1170, 726] on img at bounding box center [1177, 718] width 79 height 63
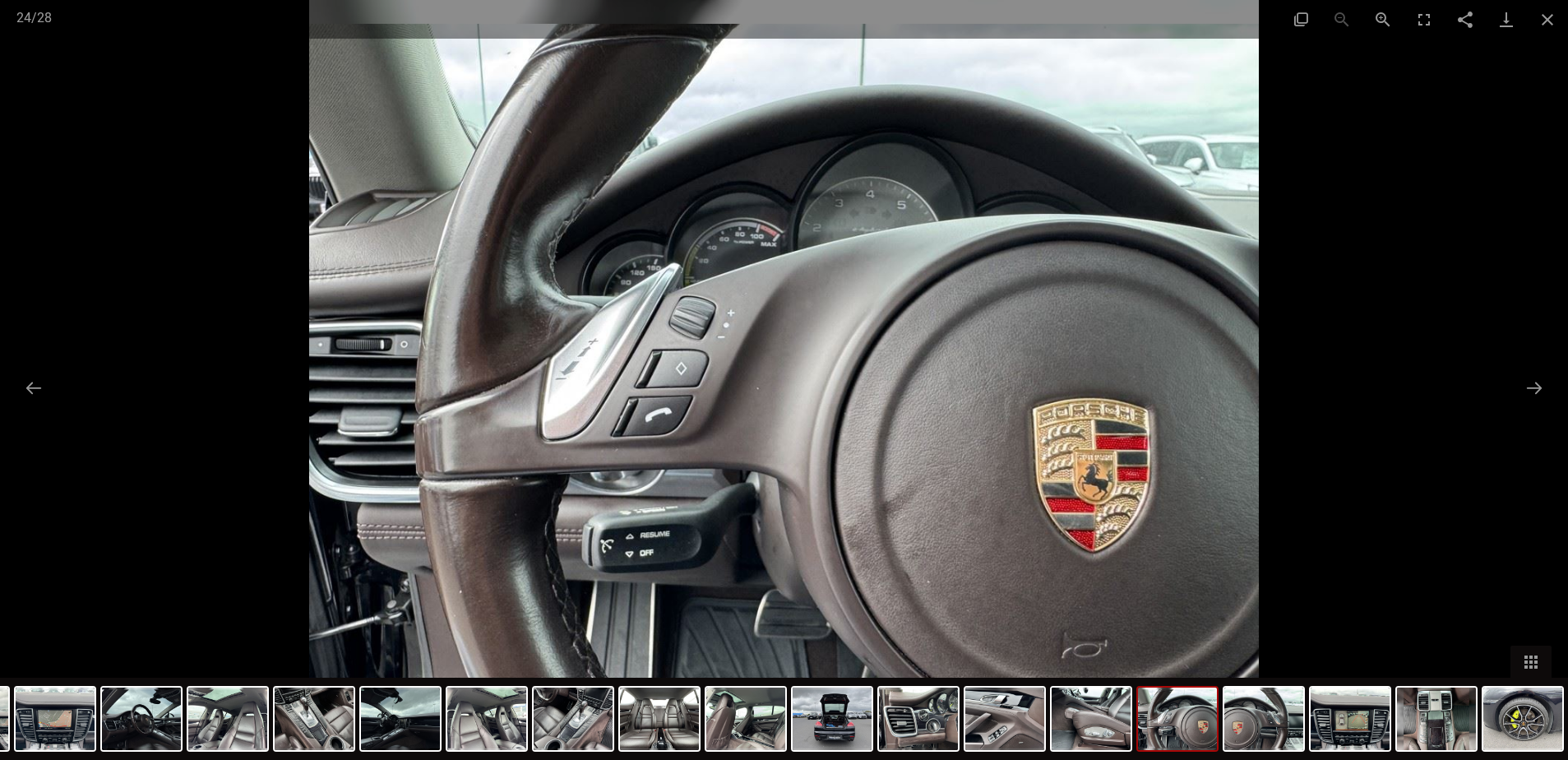
scroll to position [247, 0]
click at [1260, 724] on img at bounding box center [1263, 718] width 79 height 63
